Goal: Navigation & Orientation: Find specific page/section

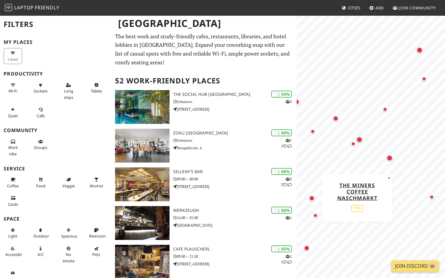
click at [311, 199] on div "Map marker" at bounding box center [311, 198] width 5 height 5
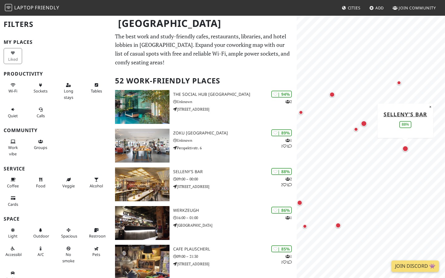
click at [408, 149] on div "Map marker" at bounding box center [405, 149] width 8 height 8
click at [338, 225] on div "Map marker" at bounding box center [337, 225] width 5 height 5
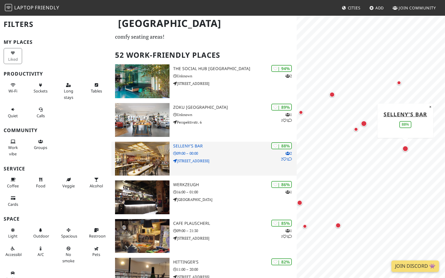
scroll to position [33, 0]
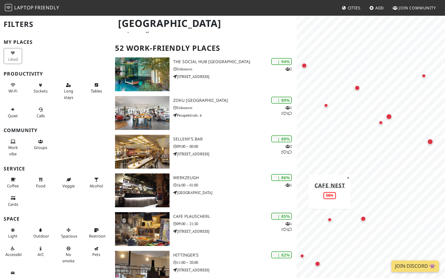
click at [331, 223] on div "Map marker" at bounding box center [329, 219] width 7 height 7
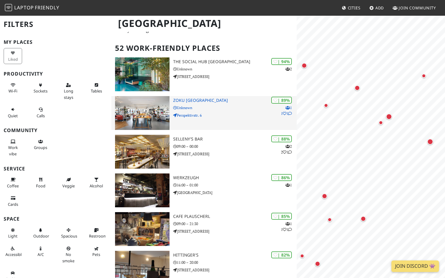
scroll to position [0, 0]
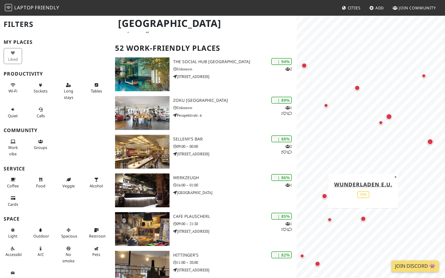
click at [364, 219] on div "Map marker" at bounding box center [362, 218] width 5 height 5
click at [326, 196] on div "Map marker" at bounding box center [323, 196] width 5 height 5
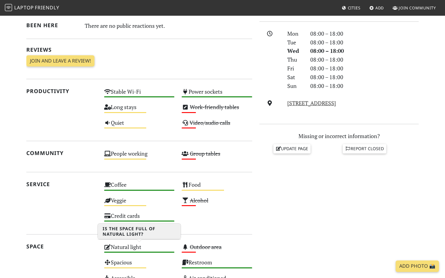
scroll to position [93, 0]
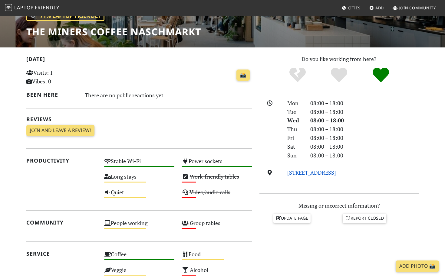
click at [307, 173] on link "[STREET_ADDRESS]" at bounding box center [311, 172] width 49 height 7
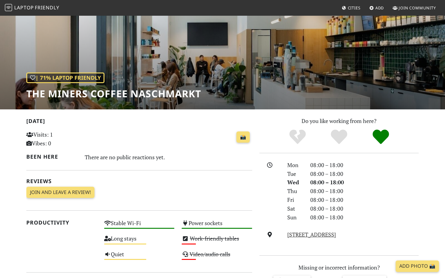
scroll to position [0, 0]
